Goal: Check status: Check status

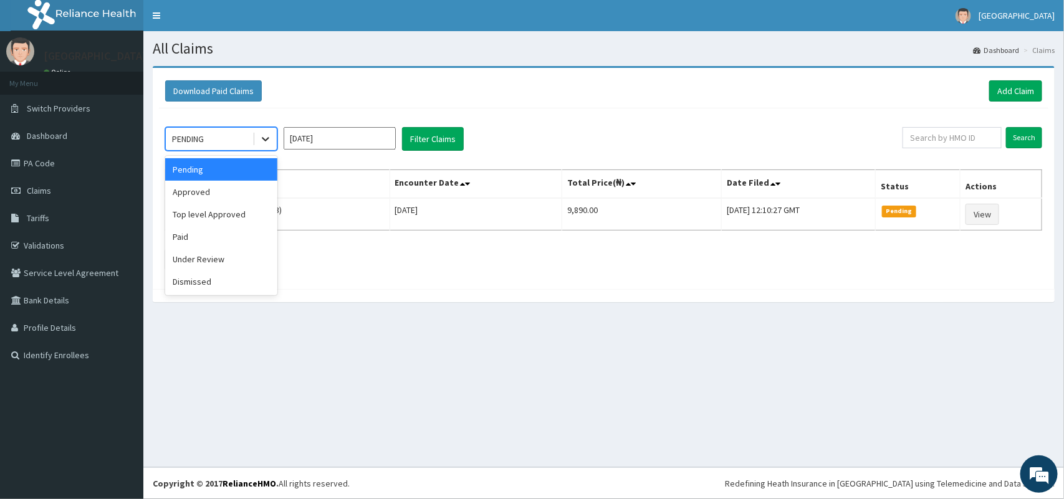
click at [261, 138] on icon at bounding box center [265, 139] width 12 height 12
click at [214, 257] on div "Under Review" at bounding box center [221, 259] width 112 height 22
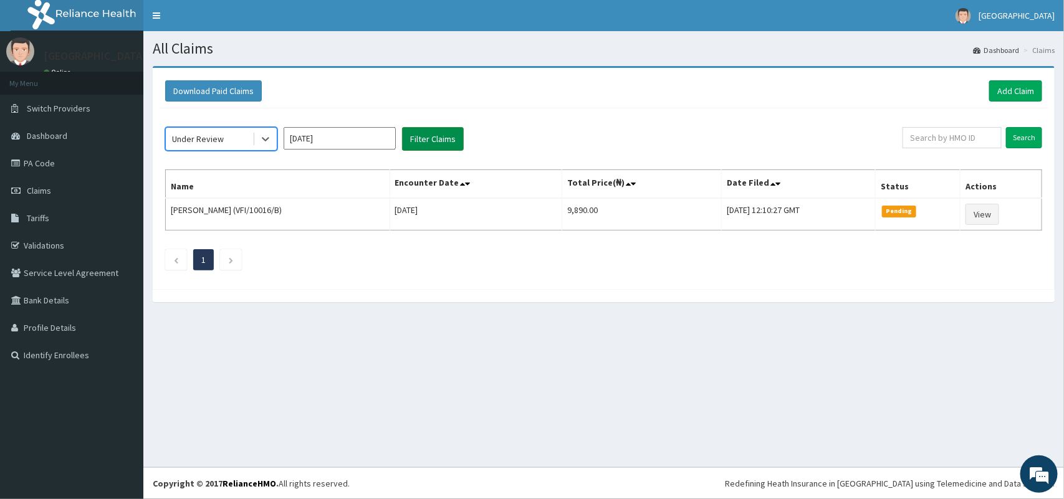
click at [421, 134] on button "Filter Claims" at bounding box center [433, 139] width 62 height 24
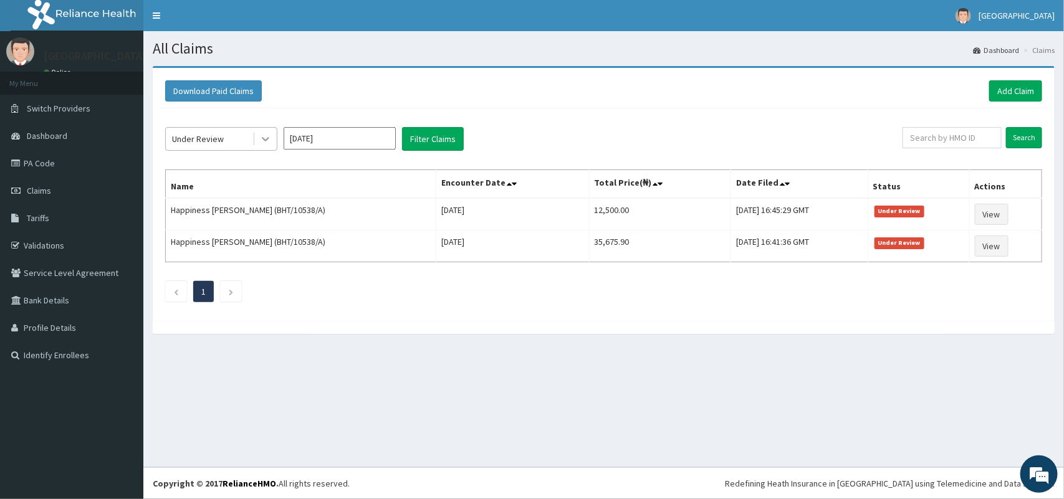
click at [262, 132] on div at bounding box center [265, 139] width 22 height 22
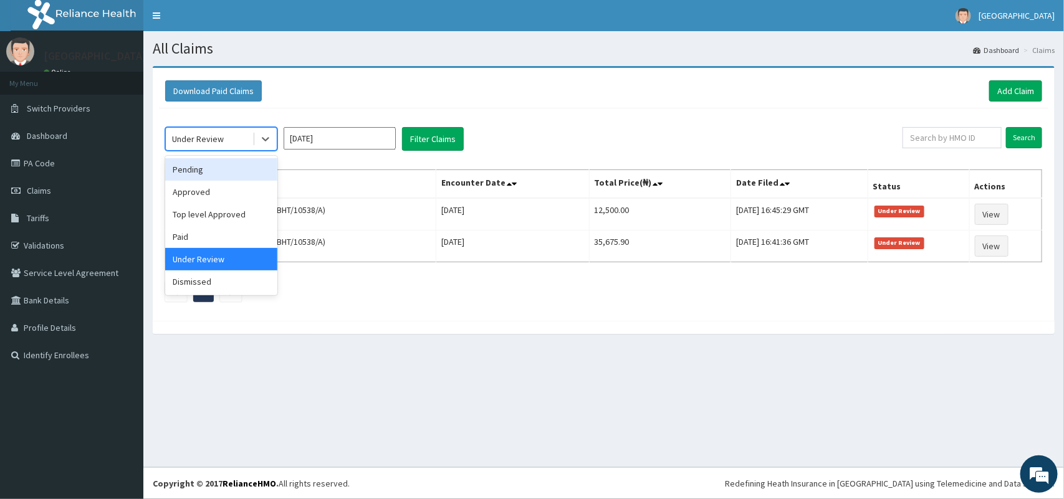
click at [198, 172] on div "Pending" at bounding box center [221, 169] width 112 height 22
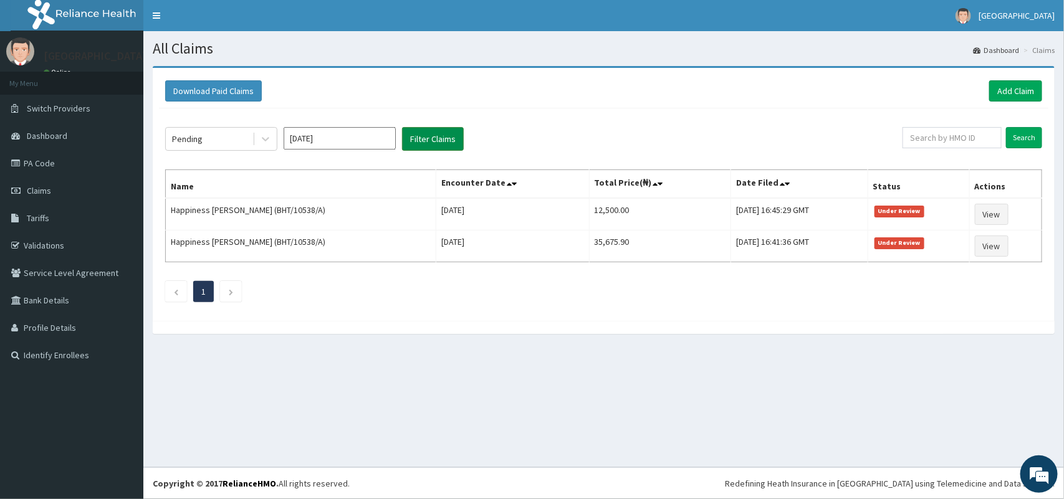
click at [435, 139] on button "Filter Claims" at bounding box center [433, 139] width 62 height 24
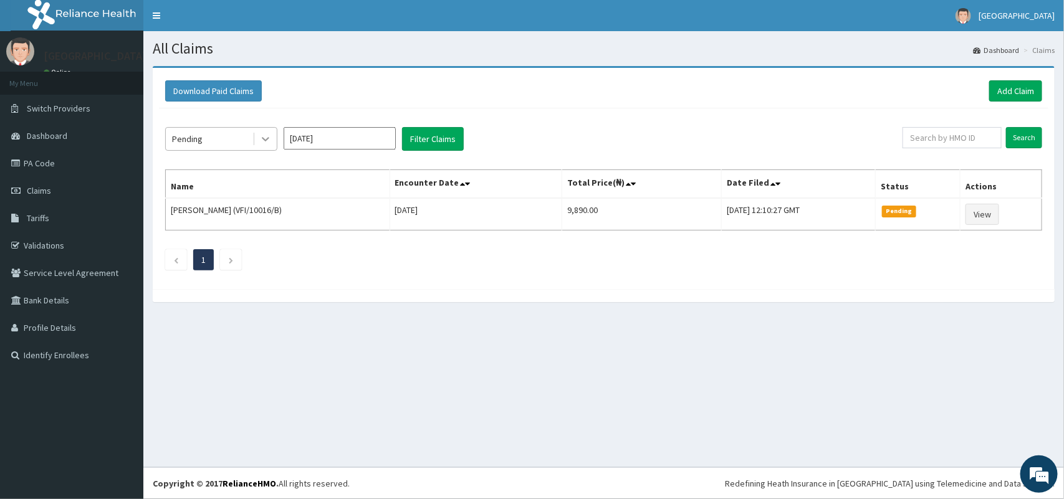
click at [268, 142] on icon at bounding box center [265, 139] width 12 height 12
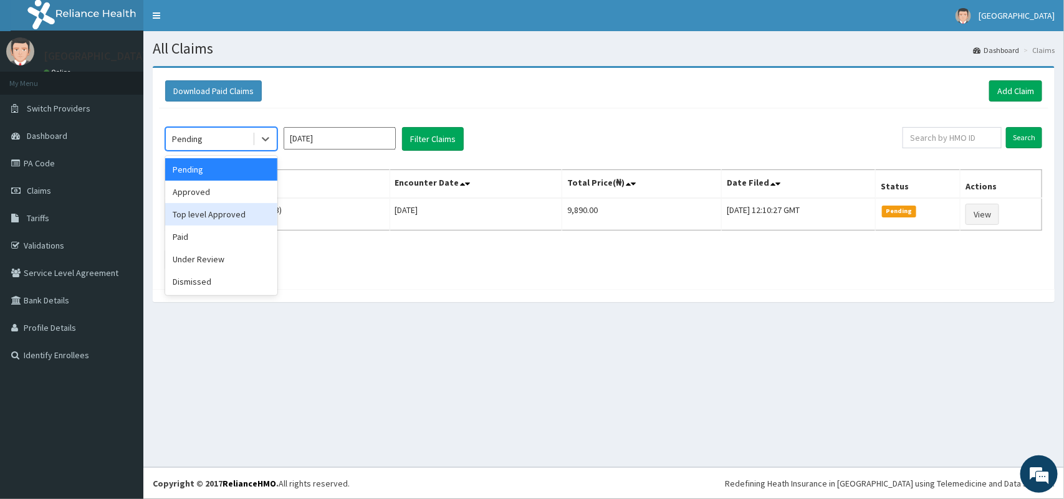
click at [238, 214] on div "Top level Approved" at bounding box center [221, 214] width 112 height 22
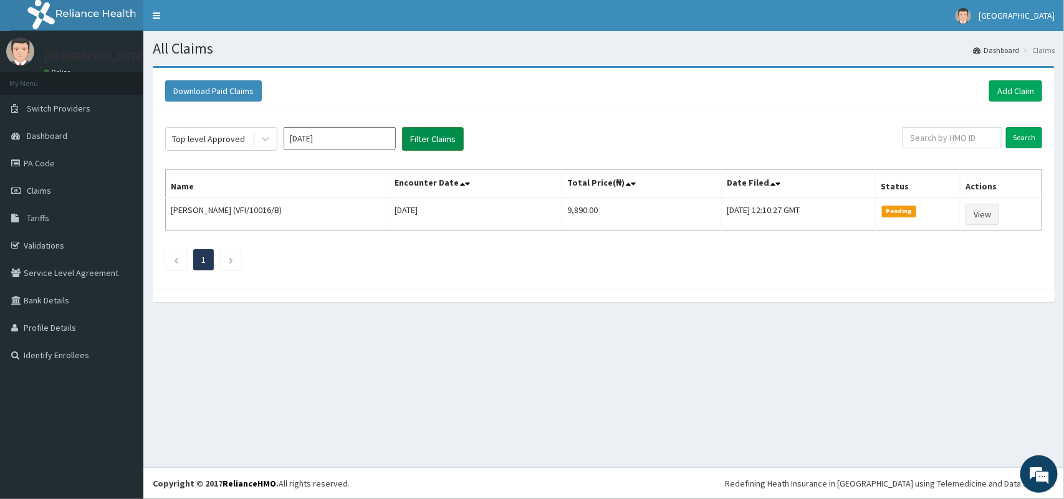
click at [441, 140] on button "Filter Claims" at bounding box center [433, 139] width 62 height 24
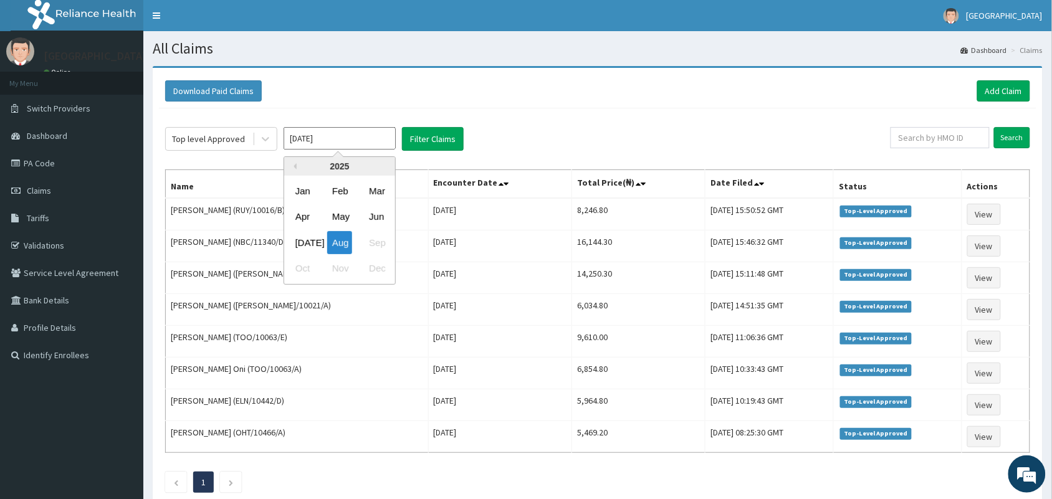
click at [365, 138] on input "[DATE]" at bounding box center [340, 138] width 112 height 22
click at [304, 238] on div "[DATE]" at bounding box center [303, 242] width 25 height 23
click at [431, 139] on button "Filter Claims" at bounding box center [433, 139] width 62 height 24
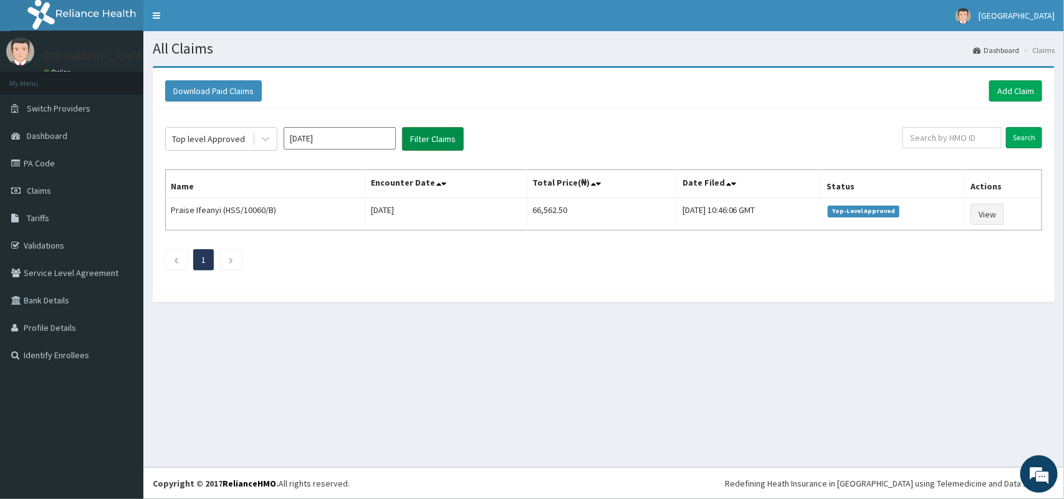
click at [431, 139] on button "Filter Claims" at bounding box center [433, 139] width 62 height 24
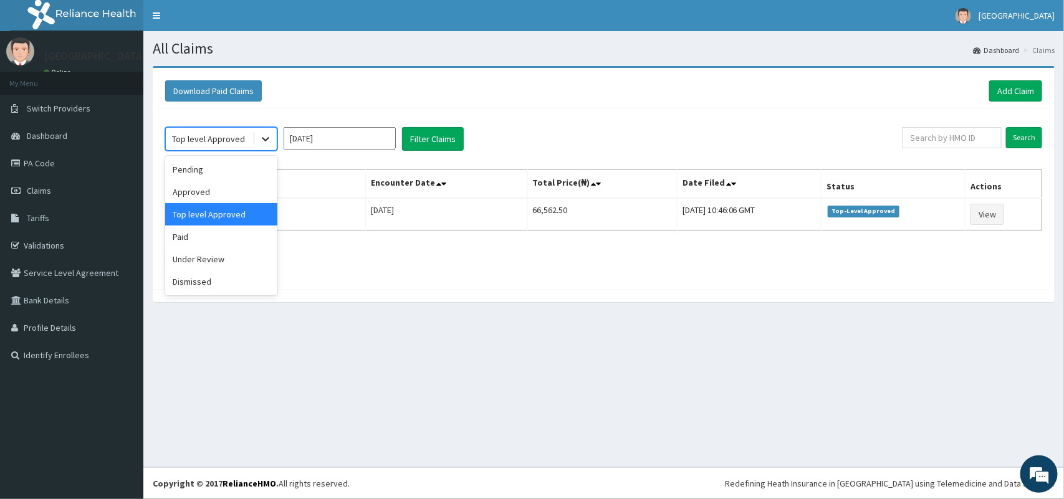
click at [263, 144] on icon at bounding box center [265, 139] width 12 height 12
click at [331, 140] on input "[DATE]" at bounding box center [340, 138] width 112 height 22
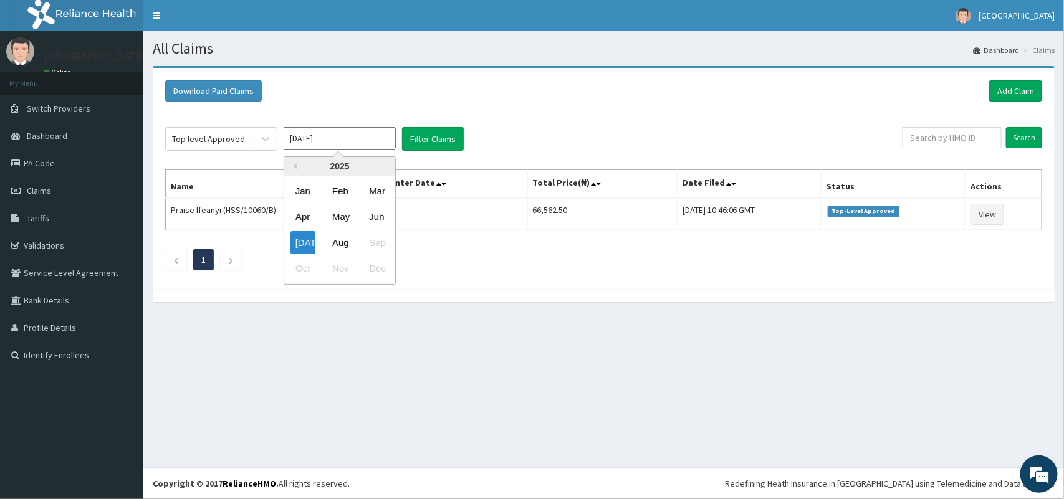
click at [522, 130] on div "Top level Approved [DATE] Previous Year [DATE] Feb Mar Apr May Jun [DATE] Aug S…" at bounding box center [534, 139] width 738 height 24
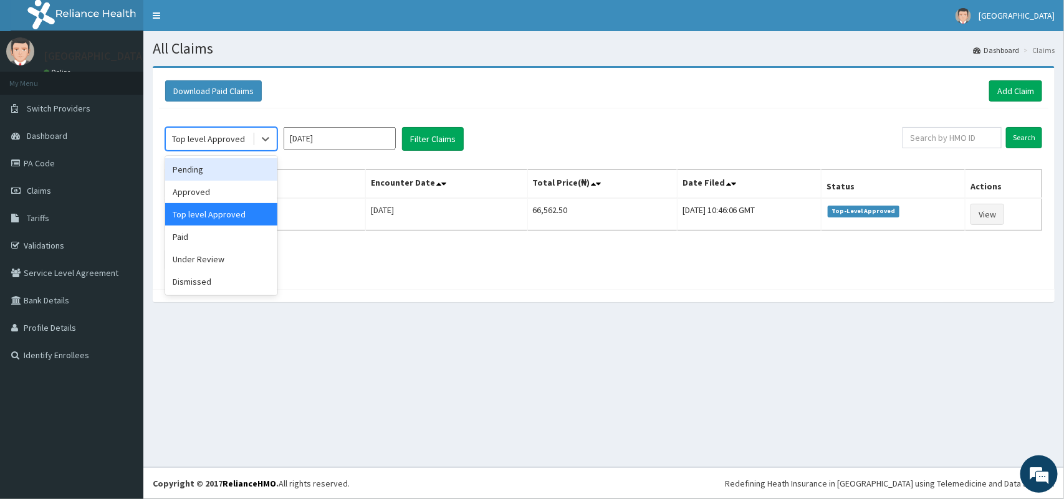
click at [215, 170] on div "Pending" at bounding box center [221, 169] width 112 height 22
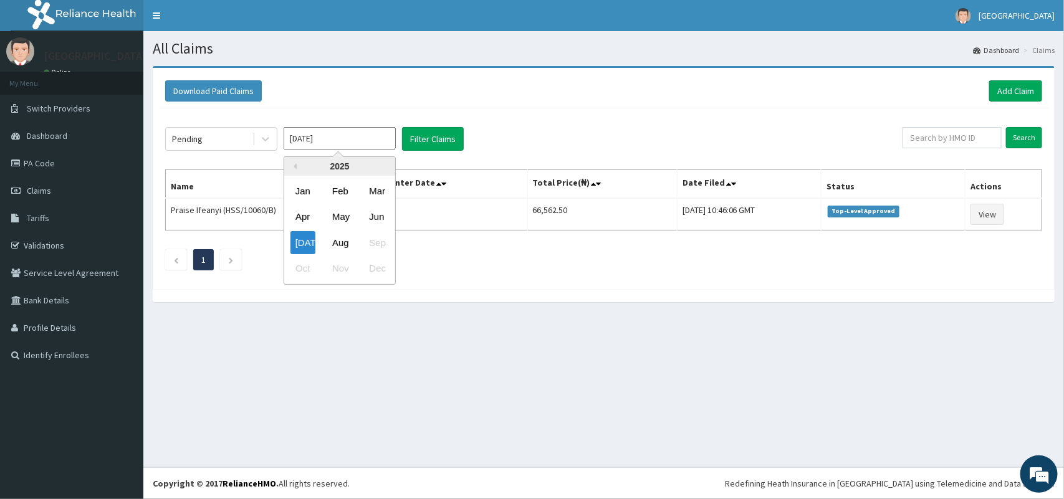
click at [371, 138] on input "[DATE]" at bounding box center [340, 138] width 112 height 22
type input "J"
click at [337, 238] on div "Aug" at bounding box center [339, 242] width 25 height 23
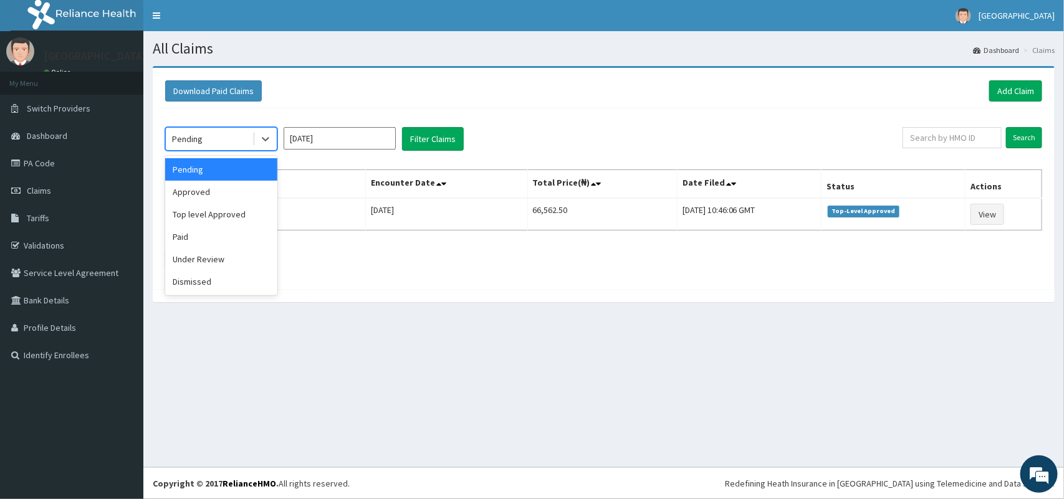
click at [231, 213] on div "Top level Approved" at bounding box center [221, 214] width 112 height 22
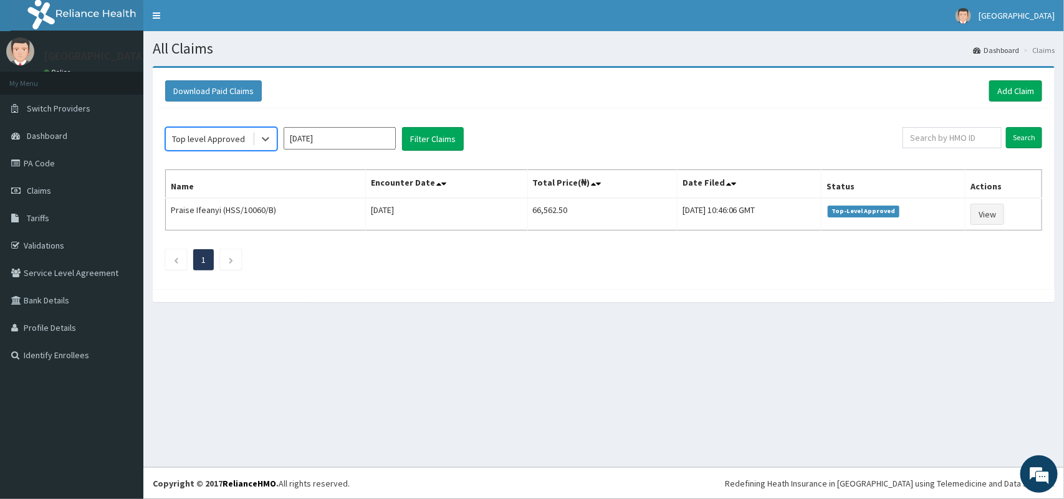
click at [357, 130] on input "[DATE]" at bounding box center [340, 138] width 112 height 22
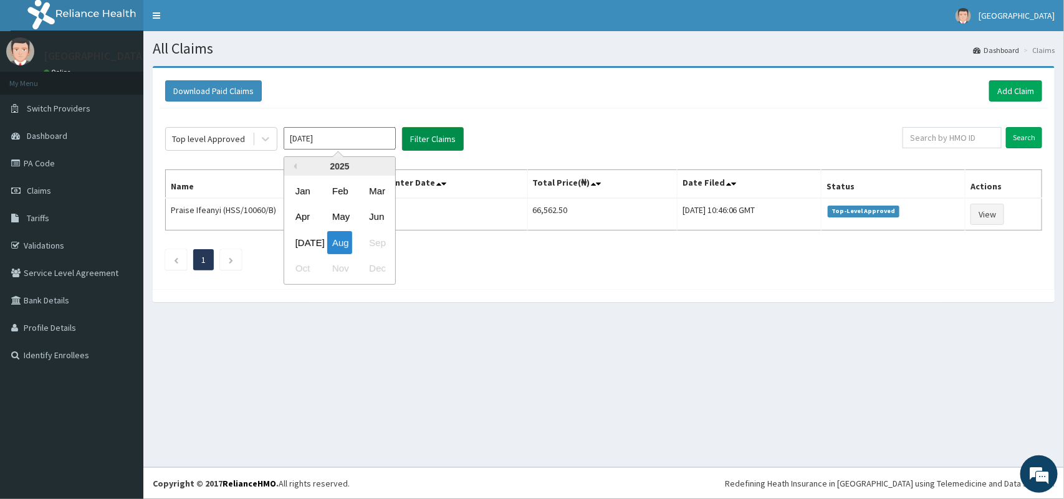
click at [433, 132] on button "Filter Claims" at bounding box center [433, 139] width 62 height 24
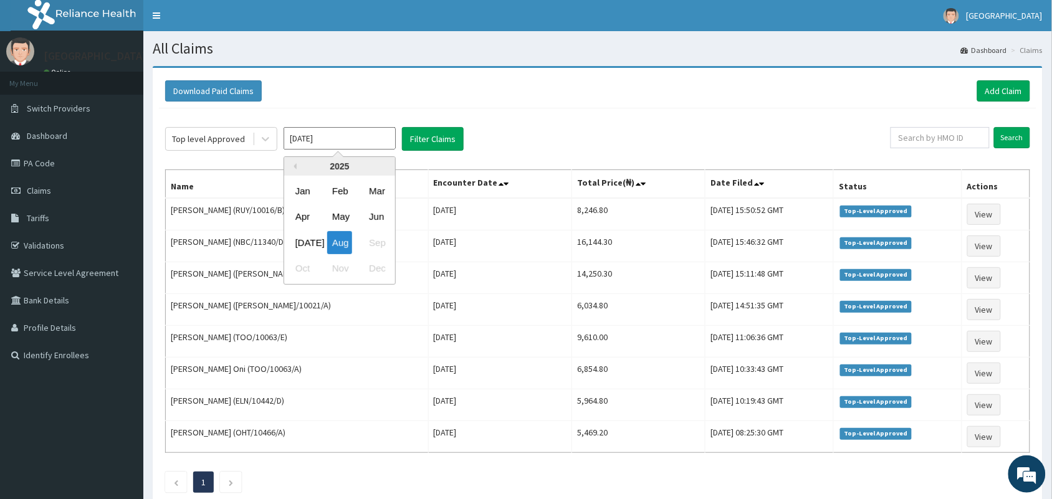
click at [351, 142] on input "[DATE]" at bounding box center [340, 138] width 112 height 22
click at [296, 240] on div "[DATE]" at bounding box center [303, 242] width 25 height 23
click at [444, 140] on button "Filter Claims" at bounding box center [433, 139] width 62 height 24
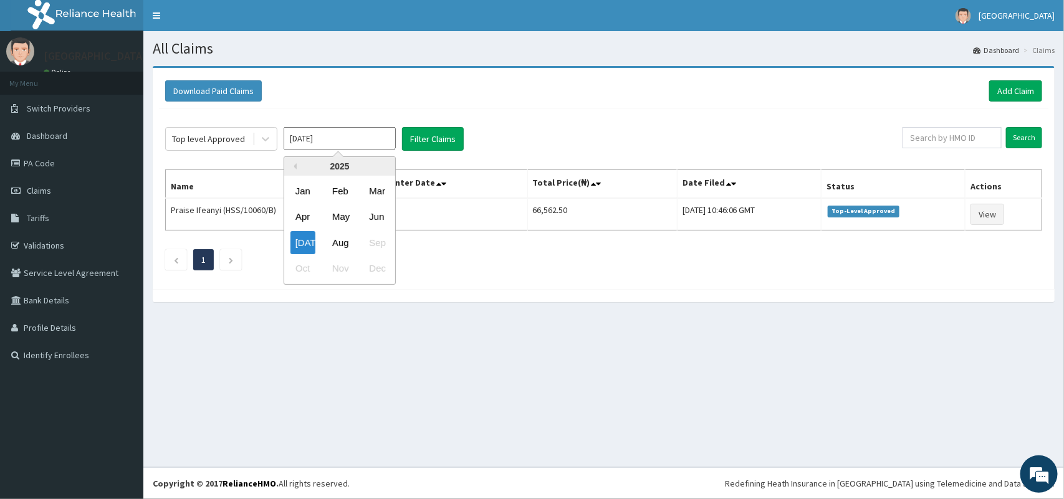
click at [369, 139] on input "[DATE]" at bounding box center [340, 138] width 112 height 22
click at [380, 218] on div "Jun" at bounding box center [376, 217] width 25 height 23
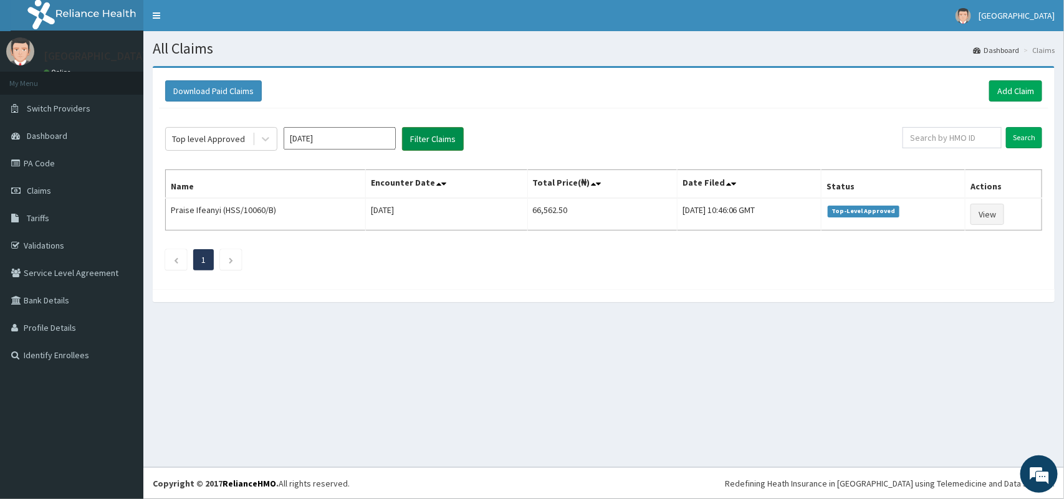
click at [449, 135] on button "Filter Claims" at bounding box center [433, 139] width 62 height 24
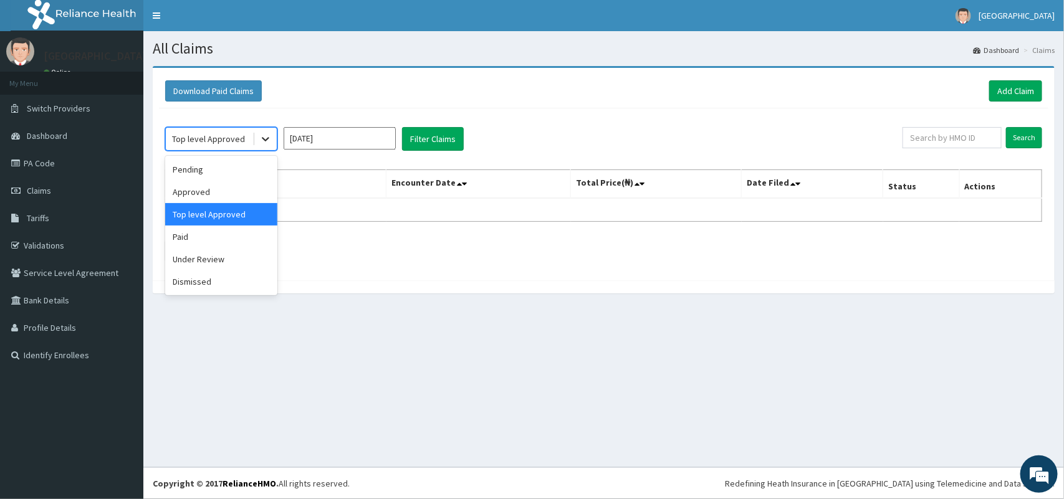
click at [263, 142] on icon at bounding box center [265, 139] width 12 height 12
click at [241, 171] on div "Pending" at bounding box center [221, 169] width 112 height 22
click at [341, 138] on input "[DATE]" at bounding box center [340, 138] width 112 height 22
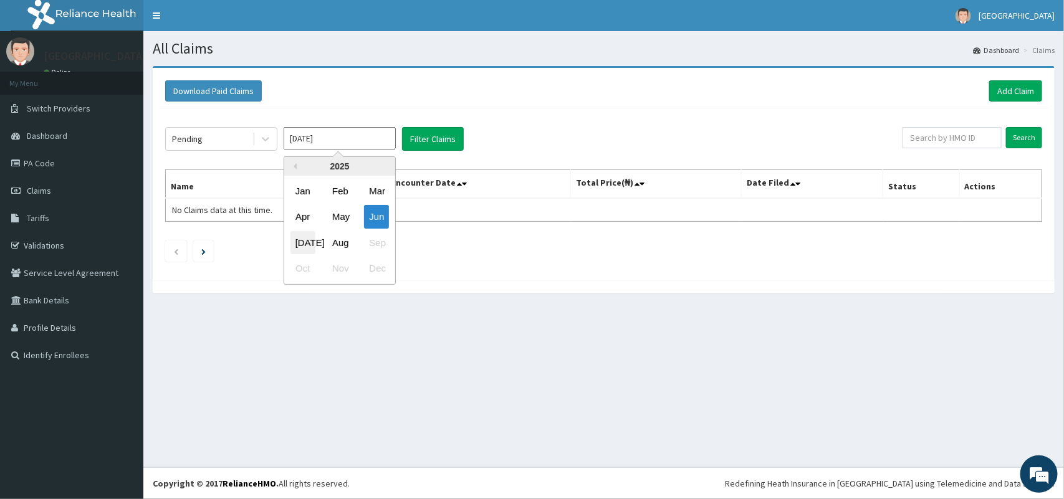
click at [306, 238] on div "[DATE]" at bounding box center [303, 242] width 25 height 23
type input "[DATE]"
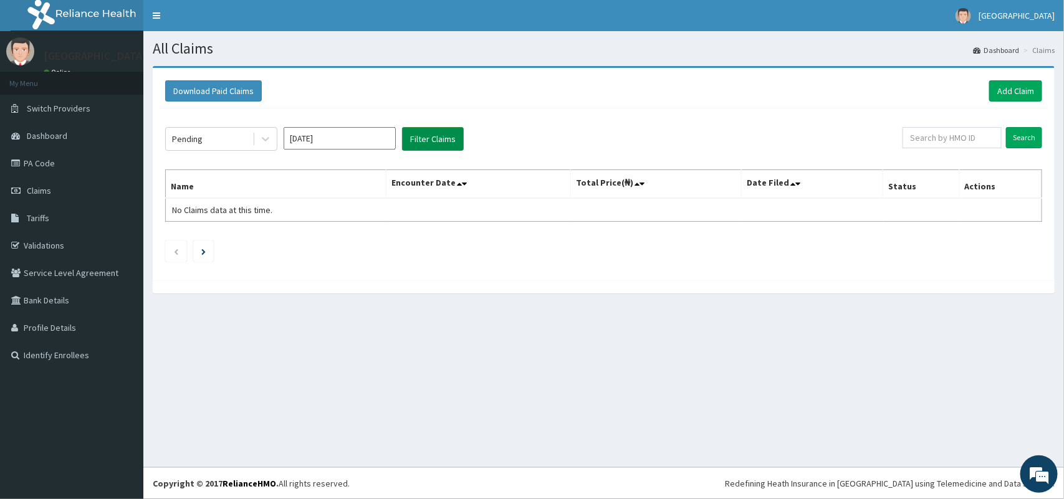
click at [443, 133] on button "Filter Claims" at bounding box center [433, 139] width 62 height 24
